Goal: Check status: Check status

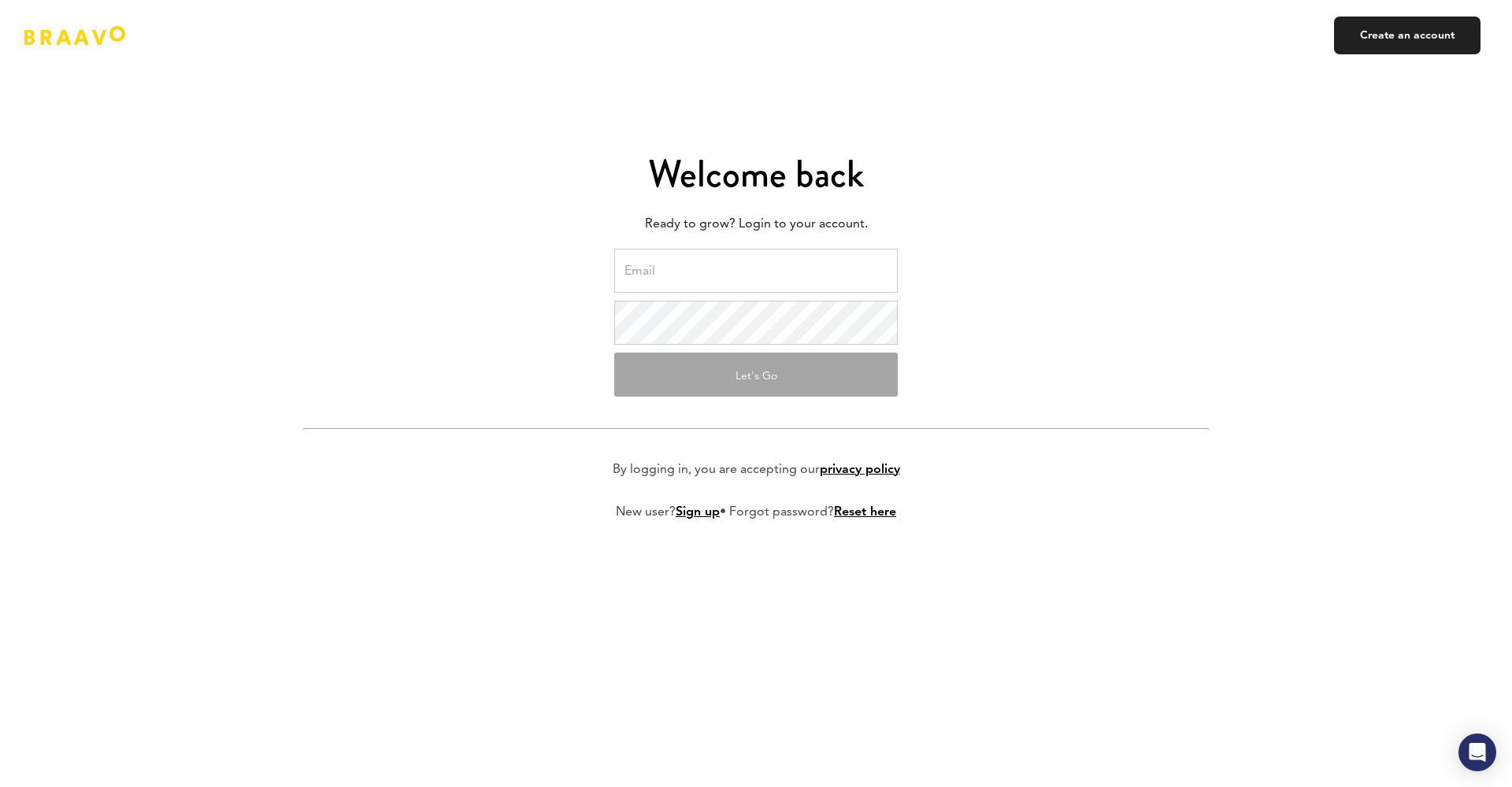
type input "[PERSON_NAME][EMAIL_ADDRESS][DOMAIN_NAME]"
click at [756, 374] on button "Let's Go" at bounding box center [756, 375] width 283 height 44
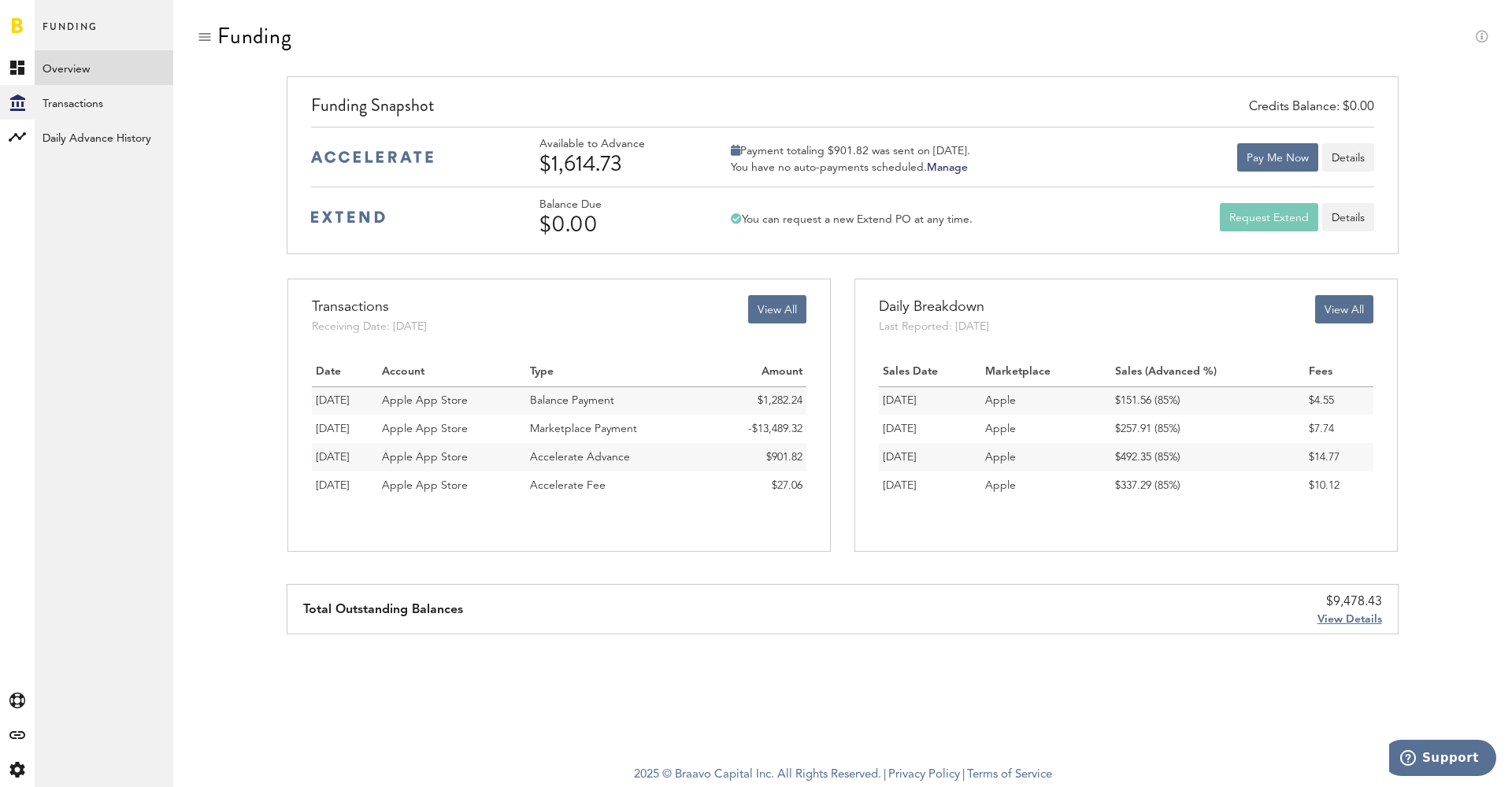
click at [1339, 620] on span "View Details" at bounding box center [1350, 620] width 65 height 11
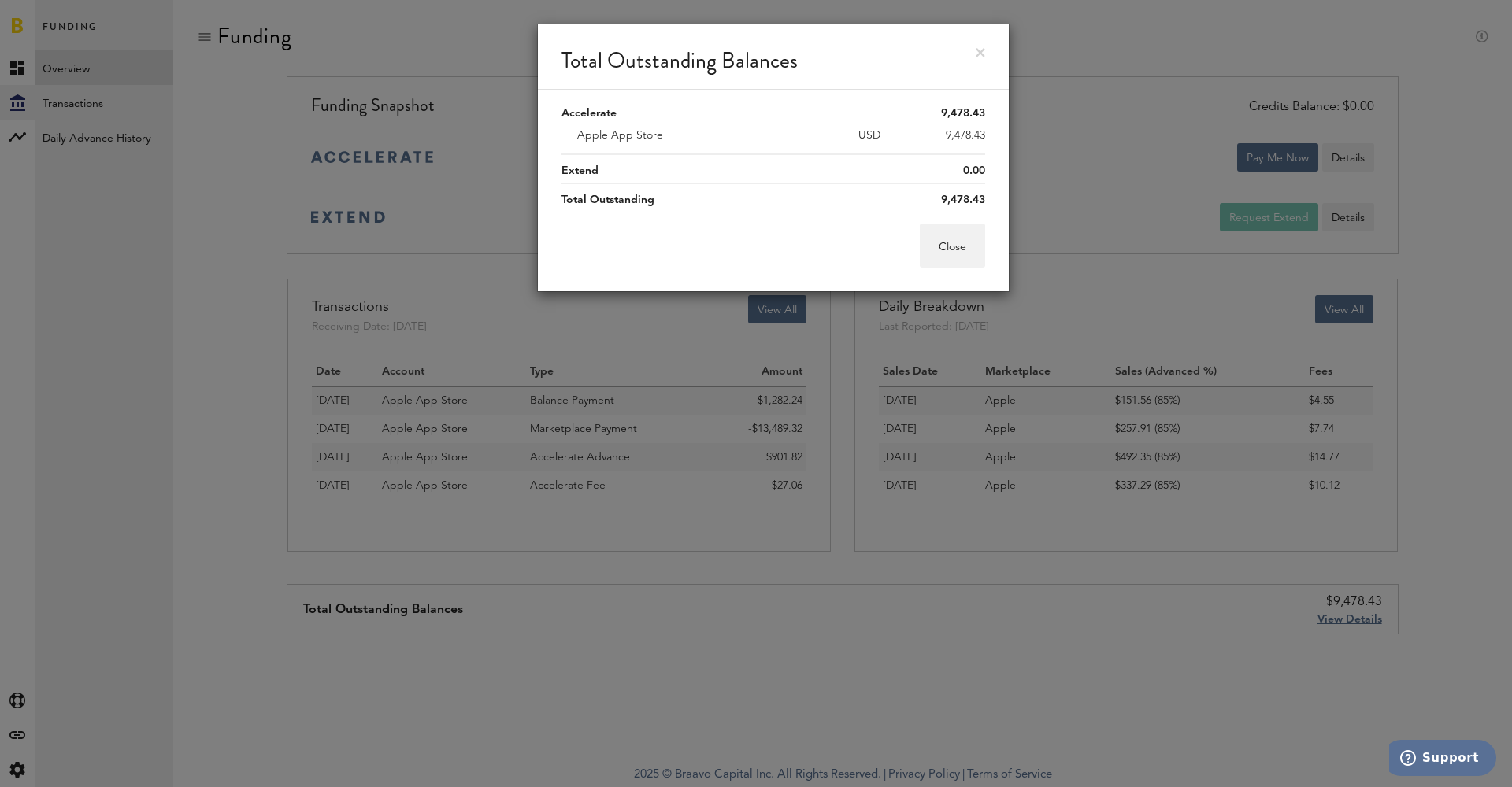
click at [976, 53] on link at bounding box center [980, 53] width 9 height 9
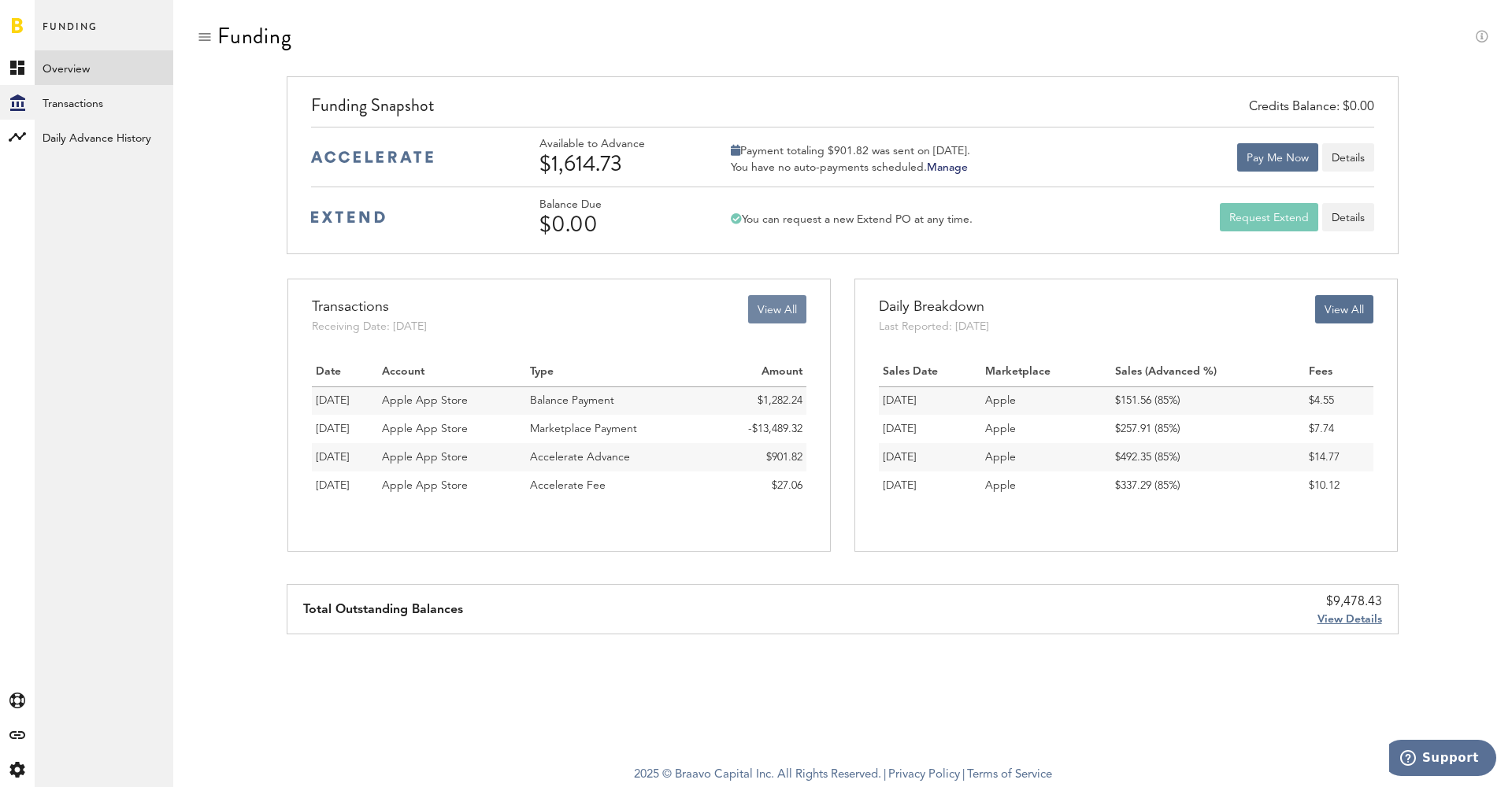
click at [774, 306] on button "View All" at bounding box center [777, 309] width 59 height 28
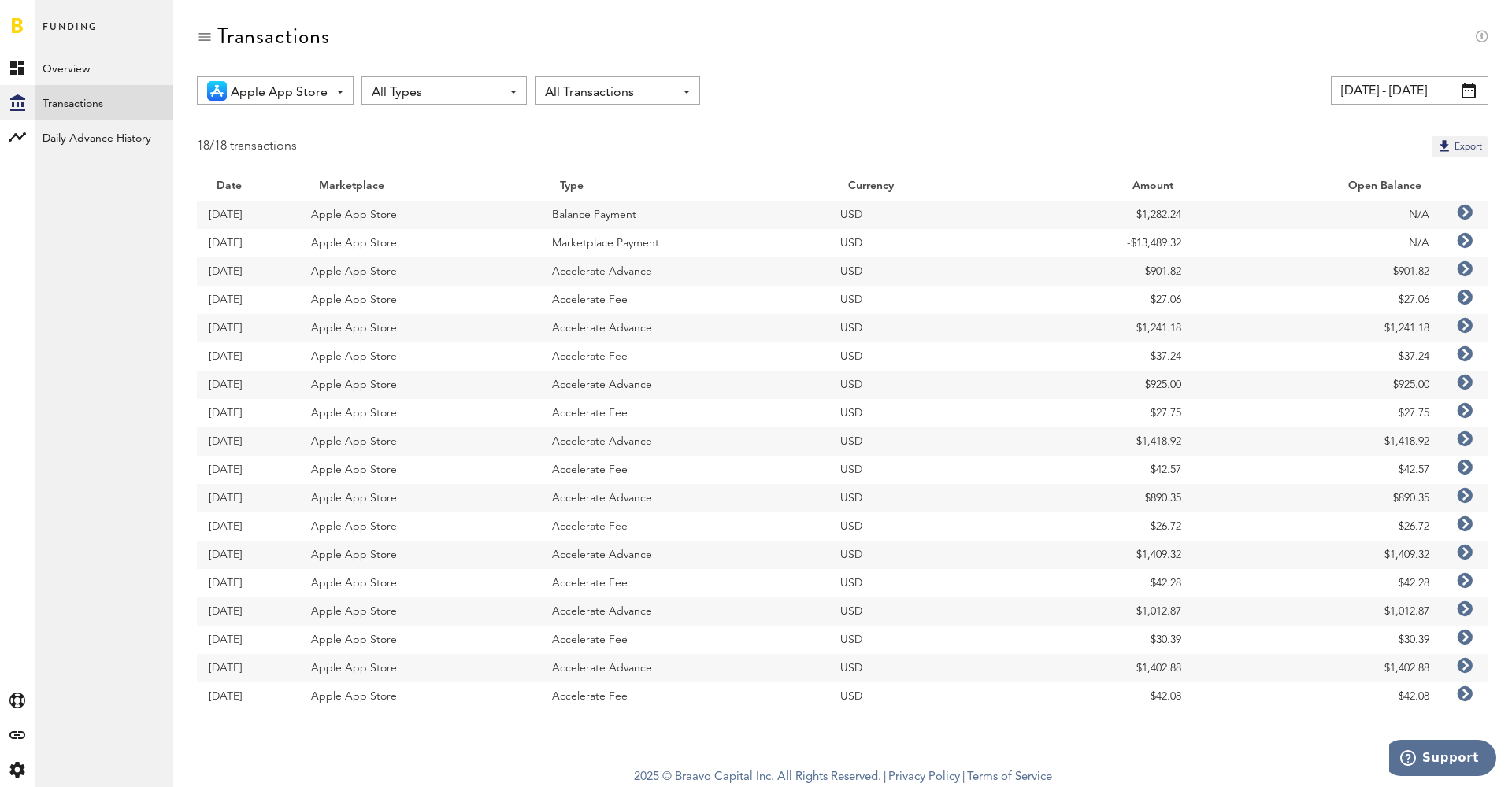
click at [1465, 241] on icon at bounding box center [1464, 241] width 16 height 16
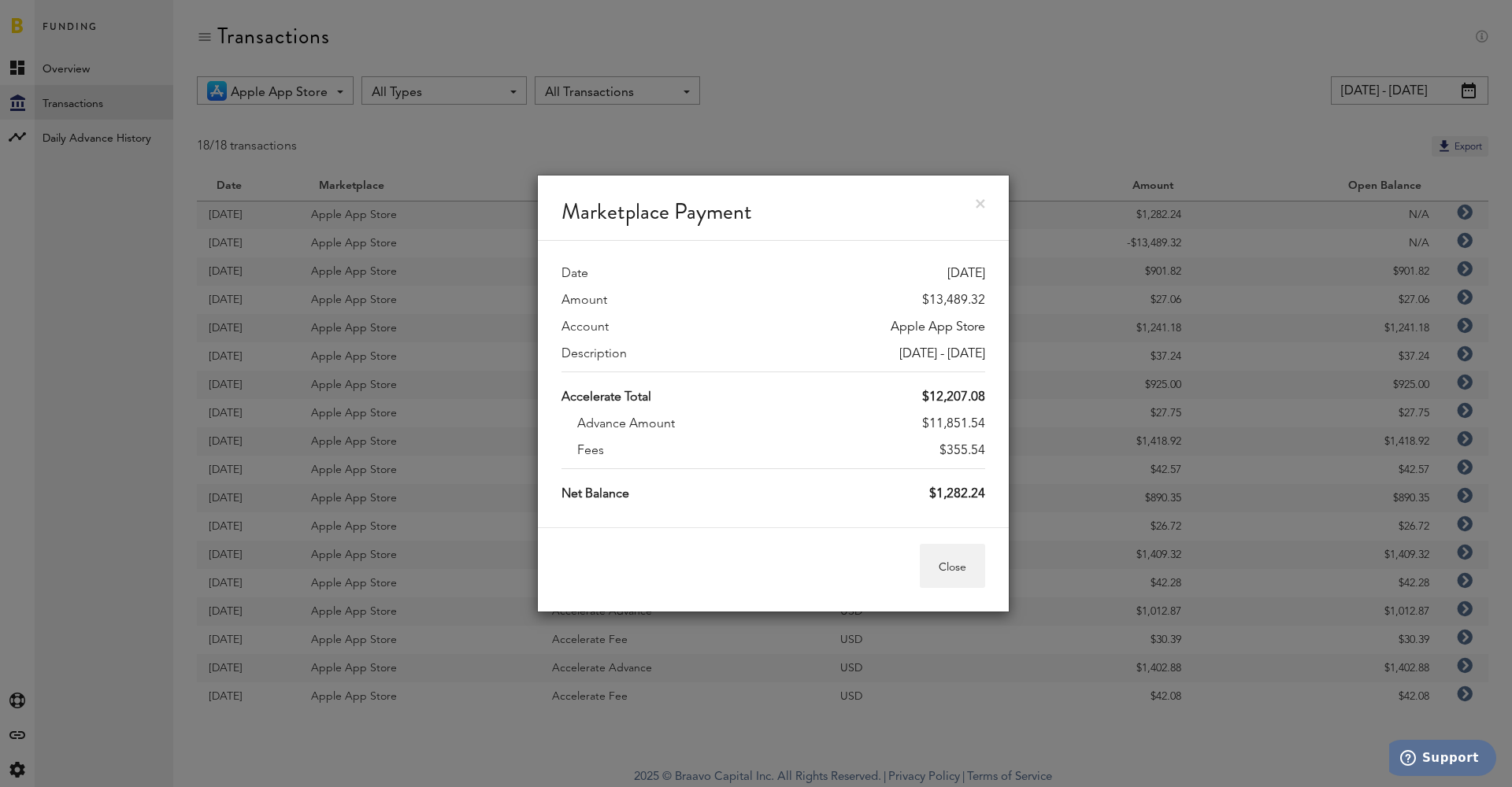
click at [977, 205] on link at bounding box center [980, 203] width 9 height 9
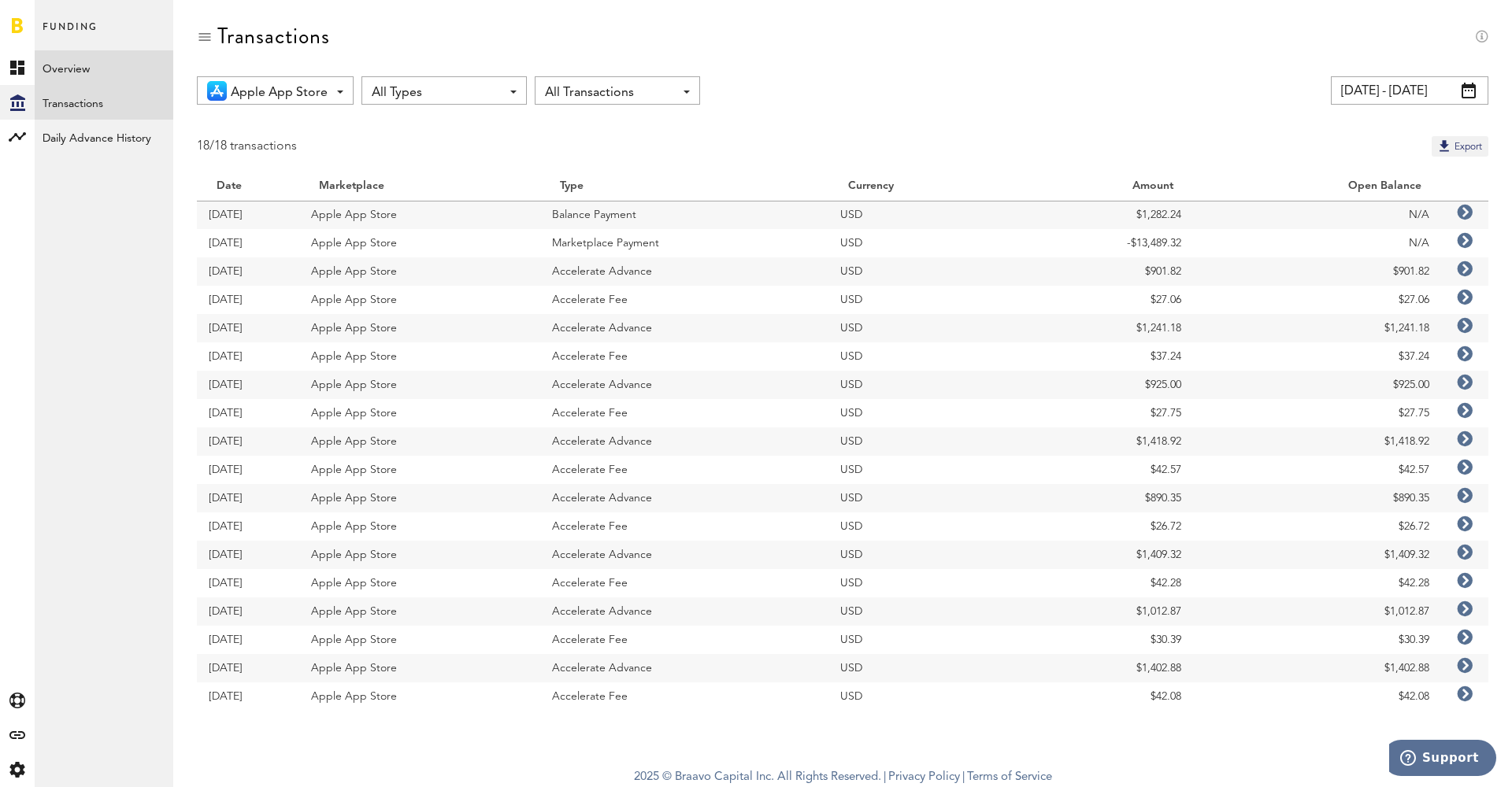
click at [86, 60] on link "Overview" at bounding box center [104, 67] width 139 height 35
